Goal: Task Accomplishment & Management: Manage account settings

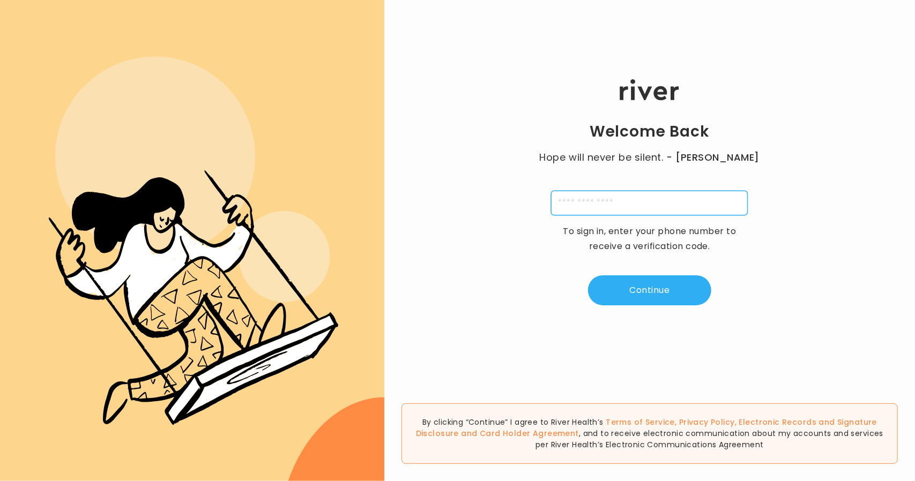
click at [591, 197] on input "tel" at bounding box center [649, 203] width 197 height 25
type input "**********"
click at [627, 308] on div "**********" at bounding box center [649, 192] width 531 height 289
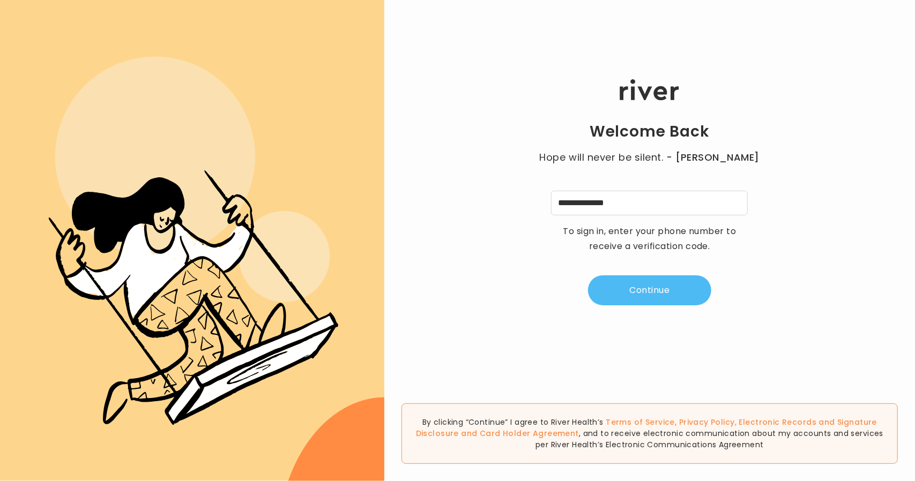
click at [624, 294] on button "Continue" at bounding box center [649, 291] width 123 height 30
click at [593, 179] on div "Welcome Back Hope will never be silent. - [PERSON_NAME] A 4 digit code was sent…" at bounding box center [649, 192] width 531 height 289
click at [599, 219] on div "Welcome Back Hope will never be silent. - [PERSON_NAME] A 4 digit code was sent…" at bounding box center [649, 192] width 531 height 289
click at [597, 205] on input "tel" at bounding box center [596, 203] width 25 height 25
type input "*"
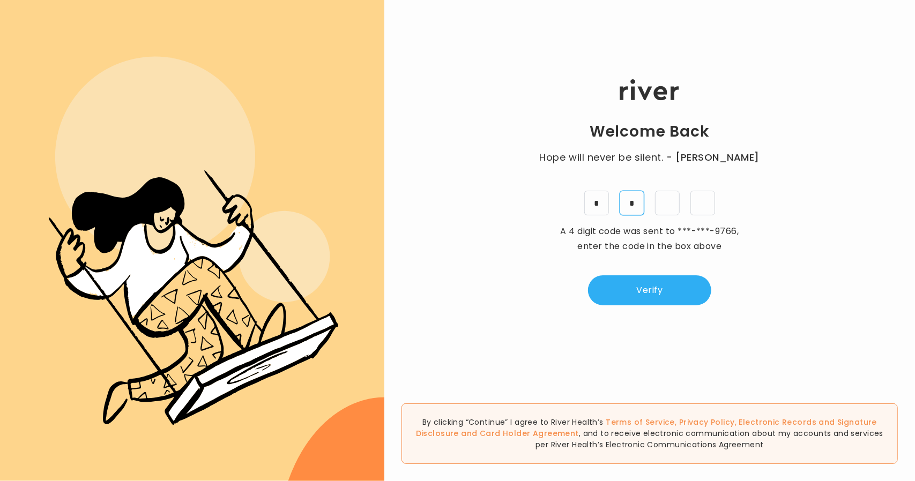
type input "*"
click at [665, 294] on button "Verify" at bounding box center [649, 291] width 123 height 30
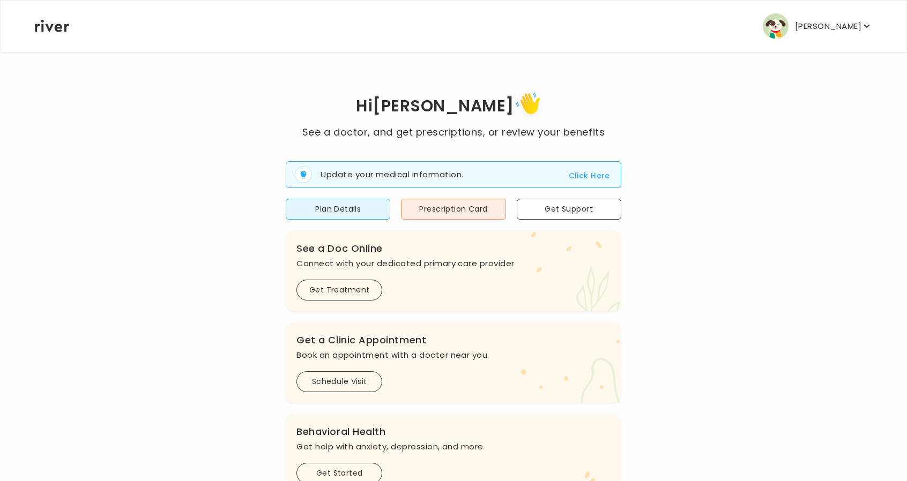
click at [833, 31] on p "[PERSON_NAME]" at bounding box center [828, 26] width 66 height 15
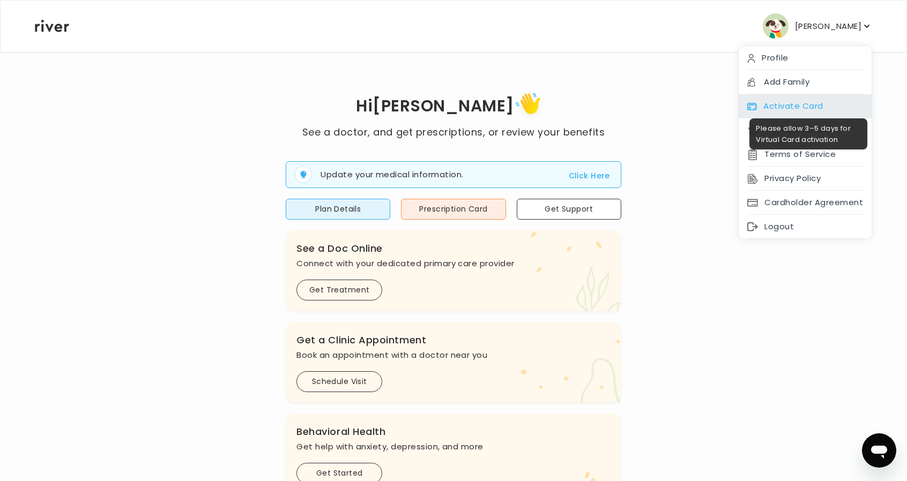
click at [788, 105] on div "Activate Card" at bounding box center [805, 106] width 133 height 24
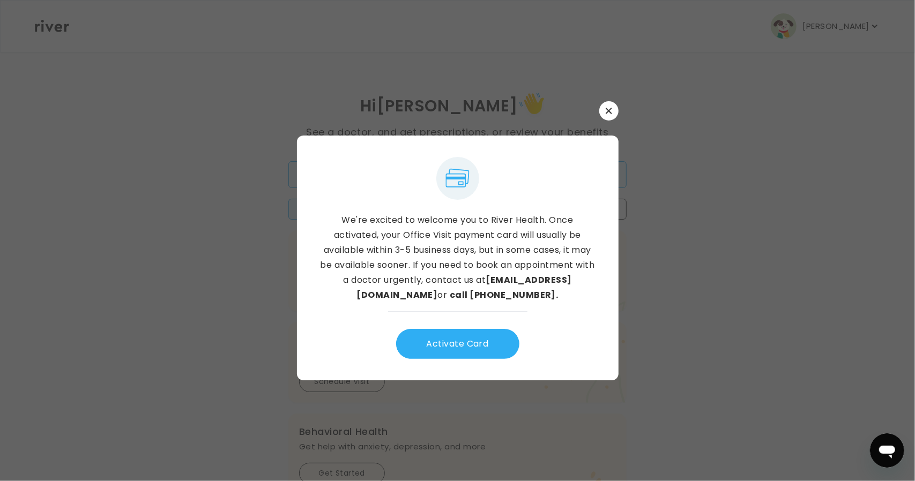
click at [455, 333] on button "Activate Card" at bounding box center [457, 344] width 123 height 30
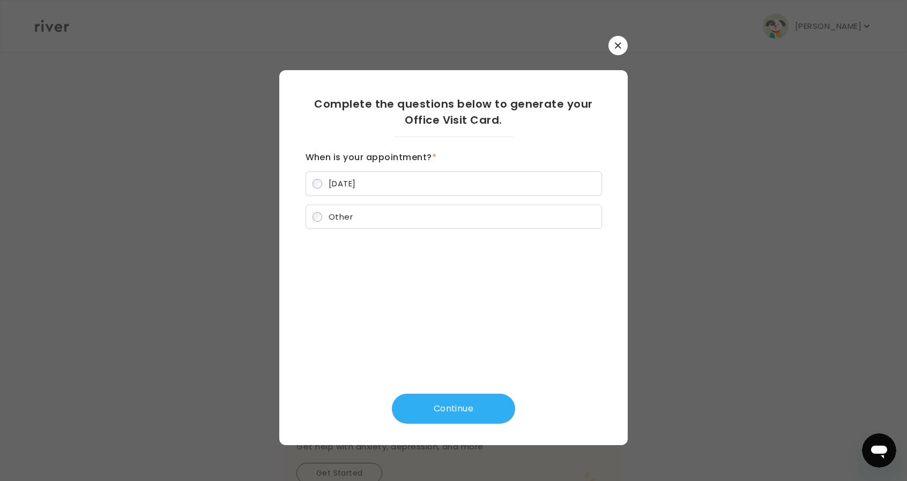
click at [619, 48] on icon "button" at bounding box center [618, 45] width 6 height 6
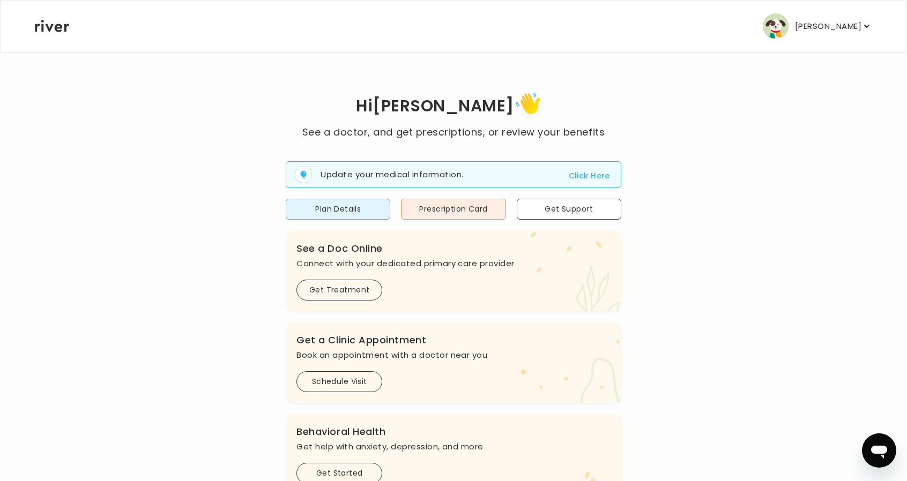
click at [823, 27] on p "[PERSON_NAME]" at bounding box center [828, 26] width 66 height 15
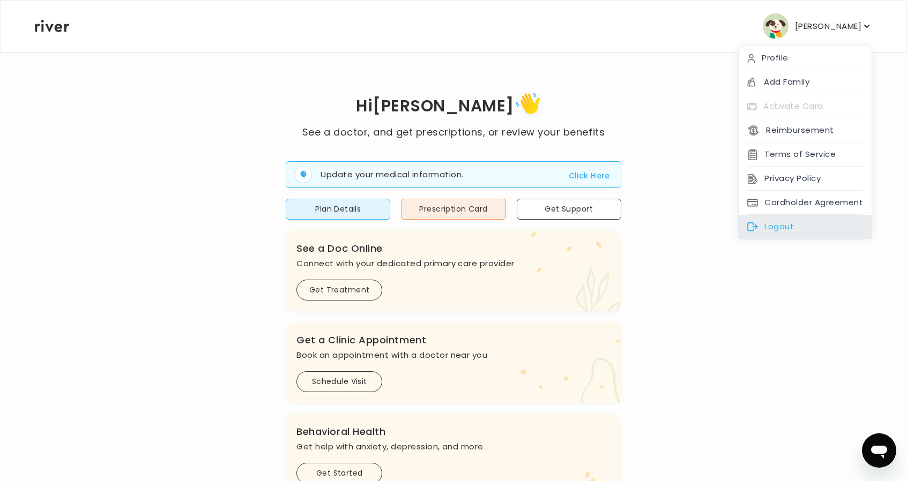
click at [808, 222] on div "Logout" at bounding box center [805, 227] width 133 height 24
